Goal: Task Accomplishment & Management: Use online tool/utility

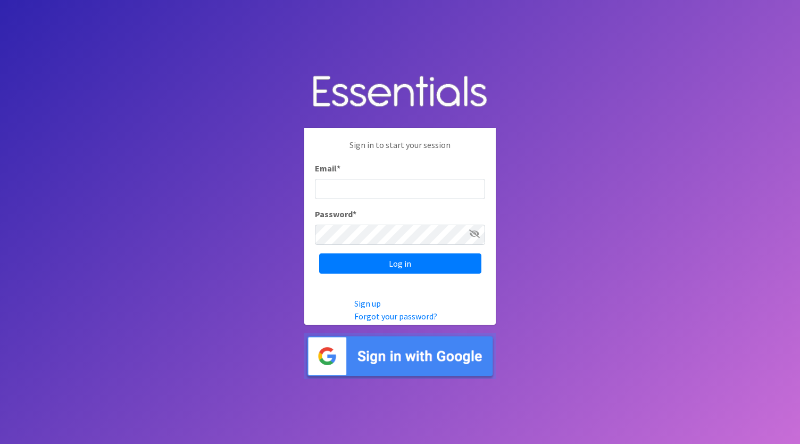
type input "d"
type input "t"
type input "operations@tampabaydiaperbank.org"
click at [319, 253] on input "Log in" at bounding box center [400, 263] width 162 height 20
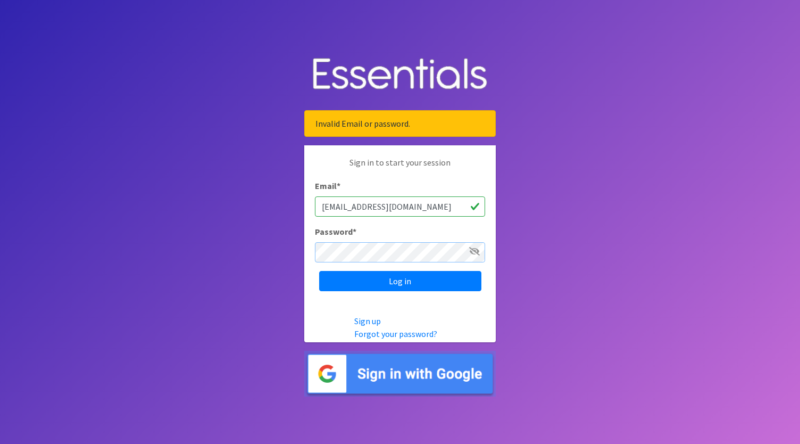
click at [319, 271] on input "Log in" at bounding box center [400, 281] width 162 height 20
drag, startPoint x: 465, startPoint y: 206, endPoint x: 210, endPoint y: 218, distance: 255.7
click at [210, 218] on body "Invalid Email or password. Sign in to start your session Email * operations@tam…" at bounding box center [400, 222] width 800 height 444
type input "[EMAIL_ADDRESS][DOMAIN_NAME]"
click at [319, 271] on input "Log in" at bounding box center [400, 281] width 162 height 20
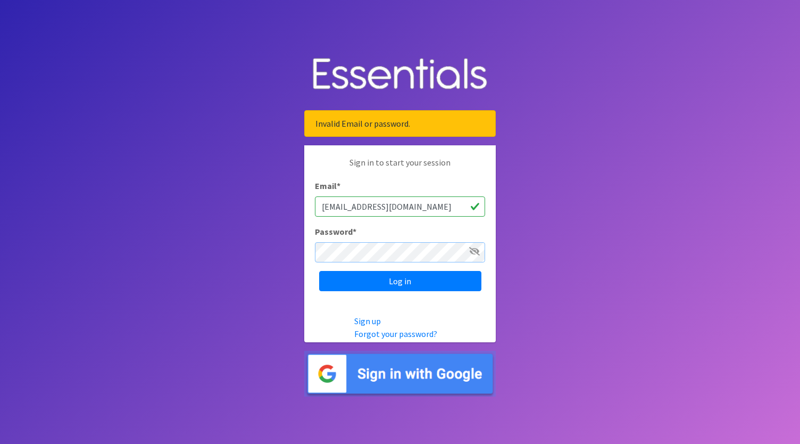
click at [319, 271] on input "Log in" at bounding box center [400, 281] width 162 height 20
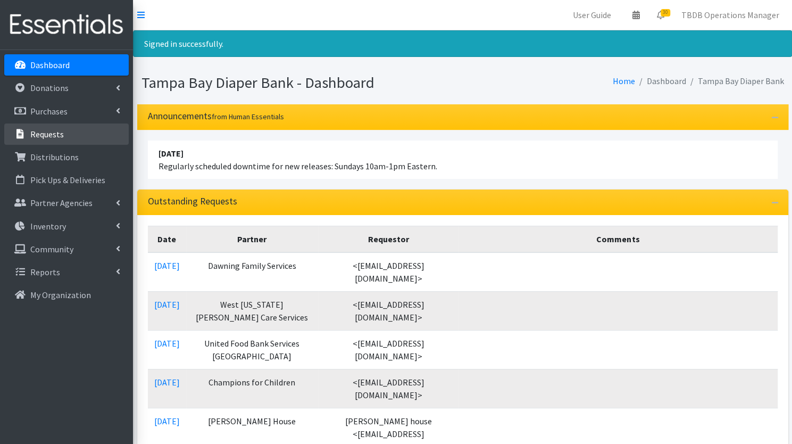
click at [84, 136] on link "Requests" at bounding box center [66, 133] width 125 height 21
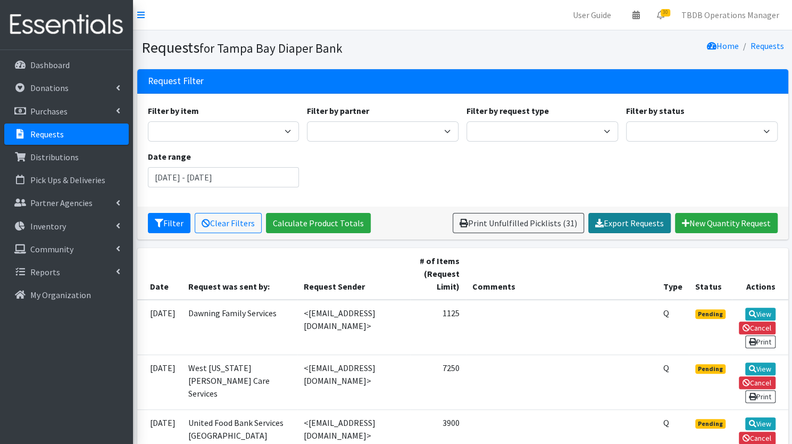
click at [631, 225] on link "Export Requests" at bounding box center [629, 223] width 82 height 20
